Goal: Task Accomplishment & Management: Use online tool/utility

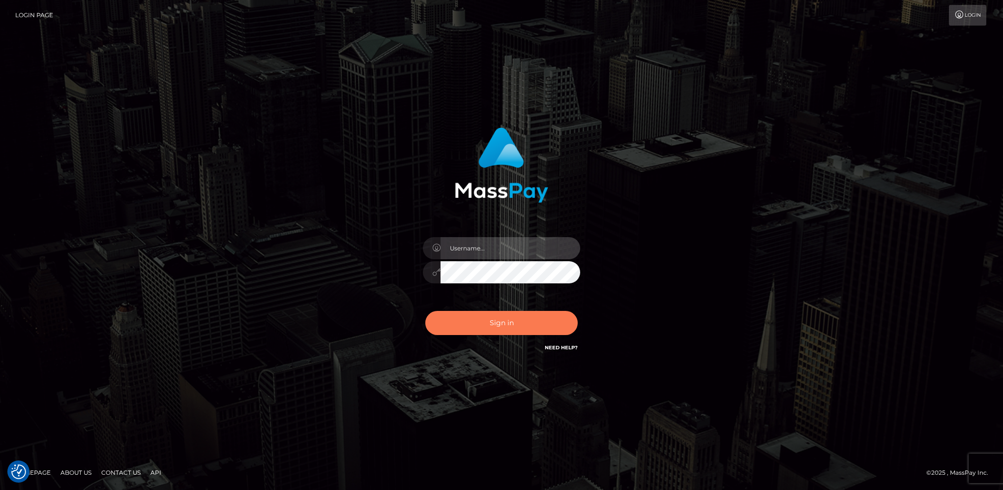
type input "hengland"
click at [517, 321] on button "Sign in" at bounding box center [501, 323] width 152 height 24
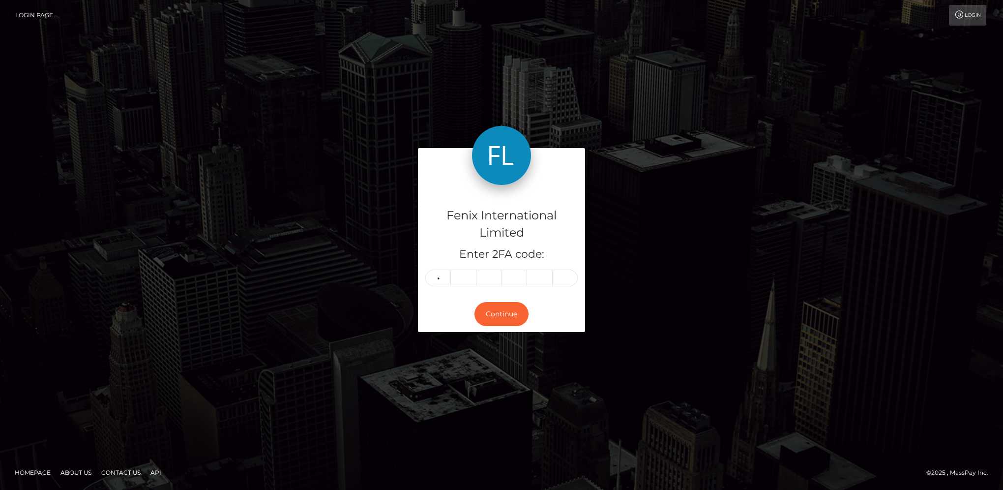
type input "9"
type input "5"
type input "8"
type input "9"
type input "0"
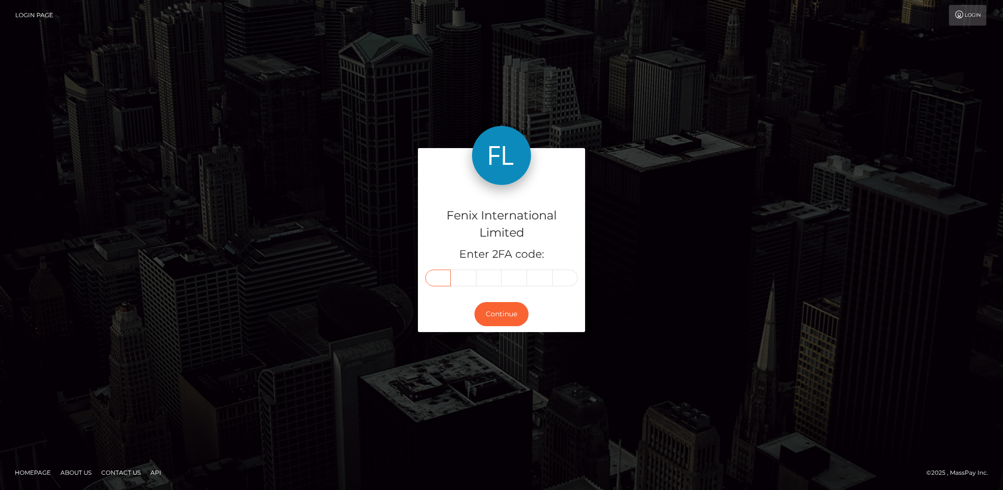
type input "9"
type input "5"
type input "8"
type input "9"
type input "0"
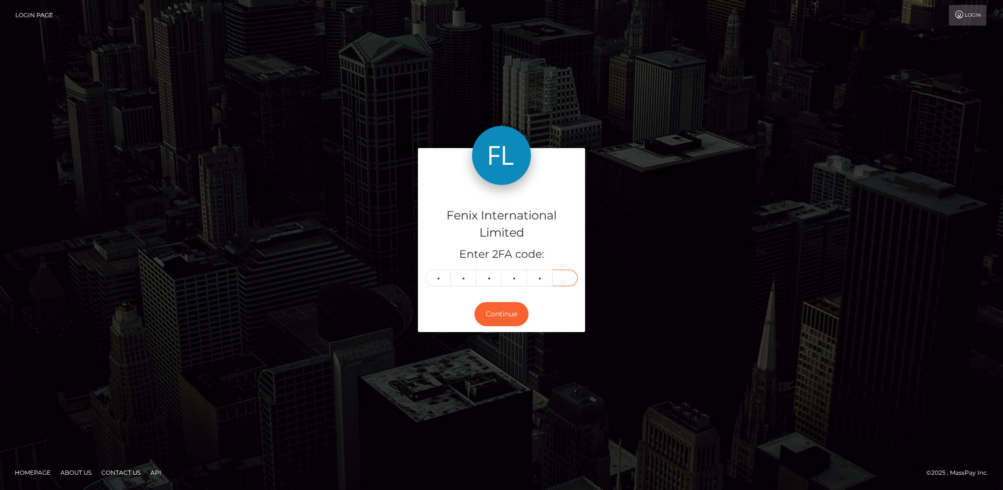
type input "9"
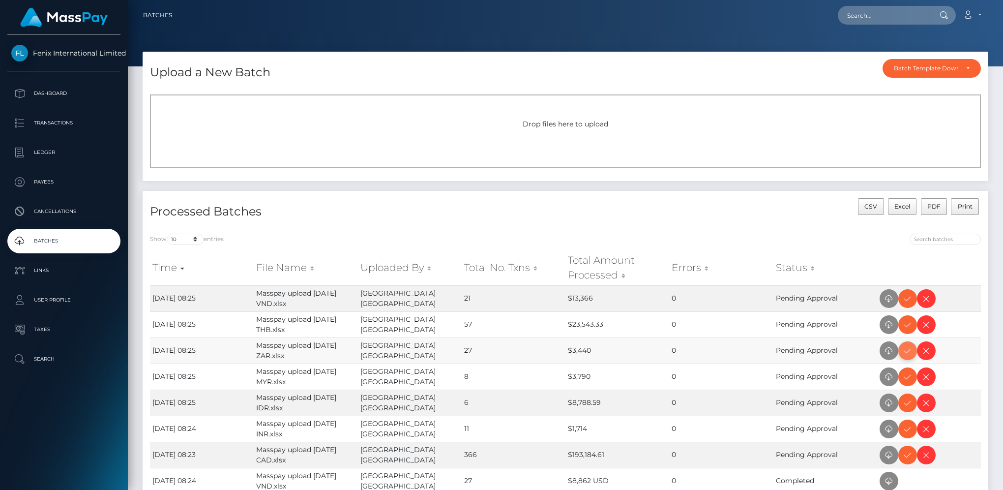
click at [905, 350] on icon at bounding box center [908, 351] width 12 height 12
drag, startPoint x: 906, startPoint y: 303, endPoint x: 984, endPoint y: 276, distance: 82.3
click at [906, 303] on icon at bounding box center [908, 299] width 12 height 12
click at [905, 325] on icon at bounding box center [908, 325] width 12 height 12
drag, startPoint x: 903, startPoint y: 375, endPoint x: 986, endPoint y: 325, distance: 96.7
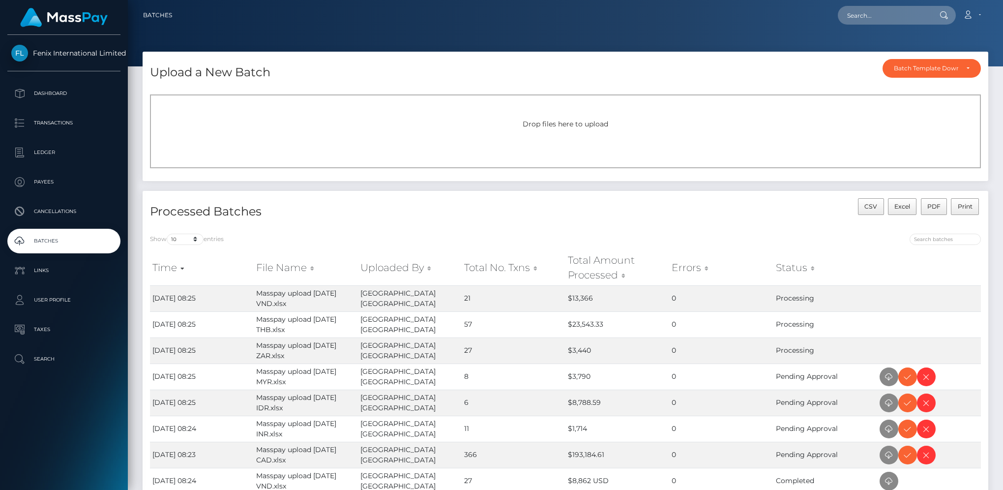
click at [903, 375] on icon at bounding box center [908, 377] width 12 height 12
click at [905, 427] on icon at bounding box center [908, 429] width 12 height 12
click at [903, 404] on icon at bounding box center [908, 403] width 12 height 12
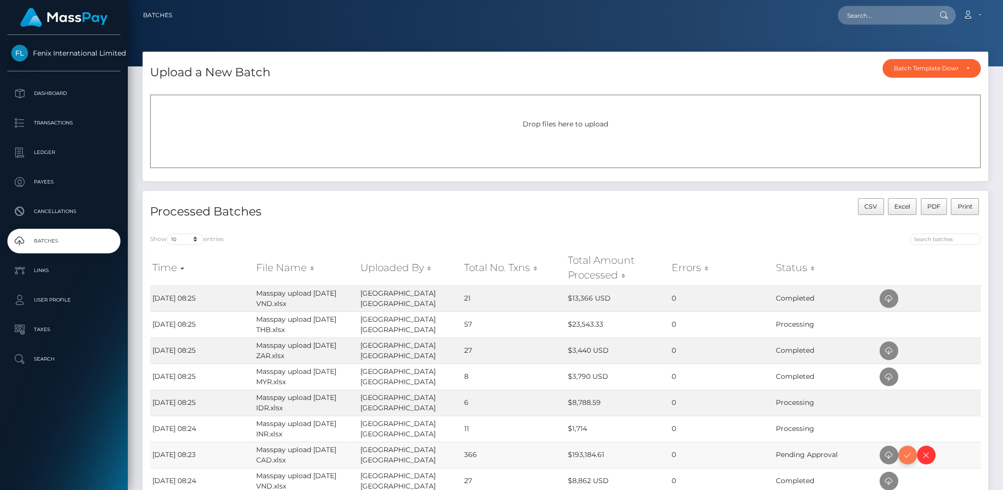
click at [905, 456] on icon at bounding box center [908, 455] width 12 height 12
